Goal: Transaction & Acquisition: Purchase product/service

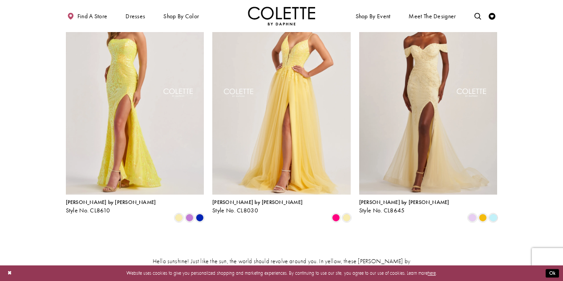
scroll to position [80, 0]
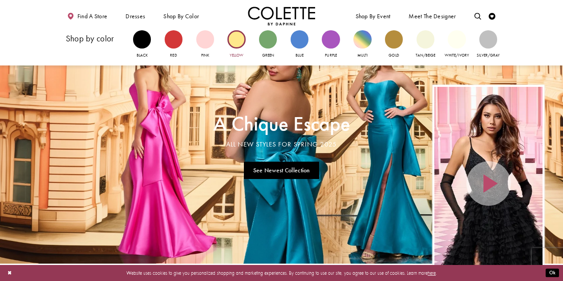
click at [240, 43] on div "Primary block" at bounding box center [237, 39] width 18 height 18
